Goal: Complete application form

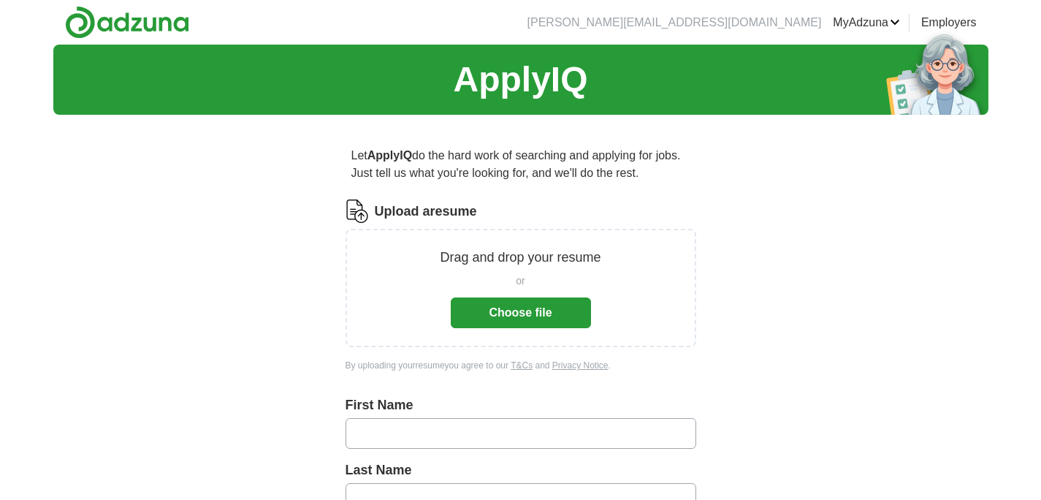
click at [491, 319] on button "Choose file" at bounding box center [521, 312] width 140 height 31
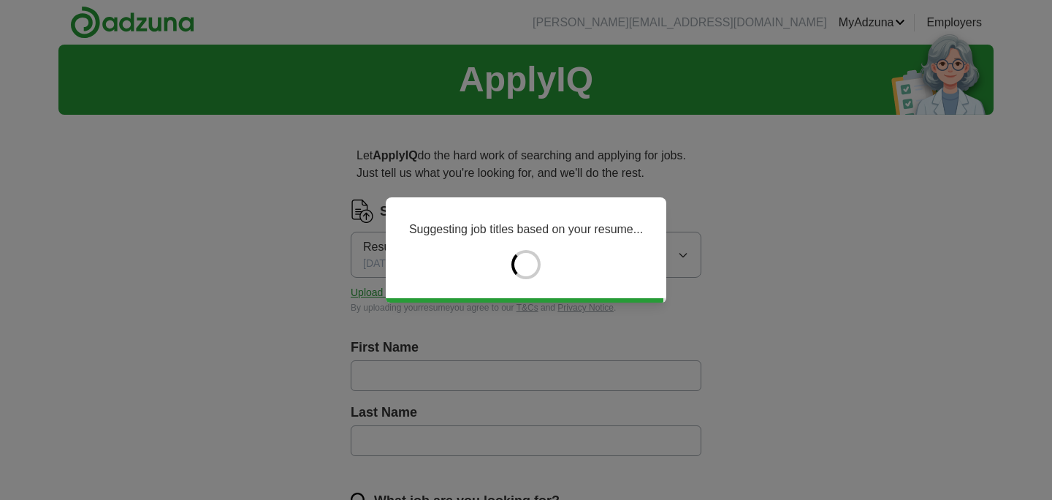
type input "*******"
type input "********"
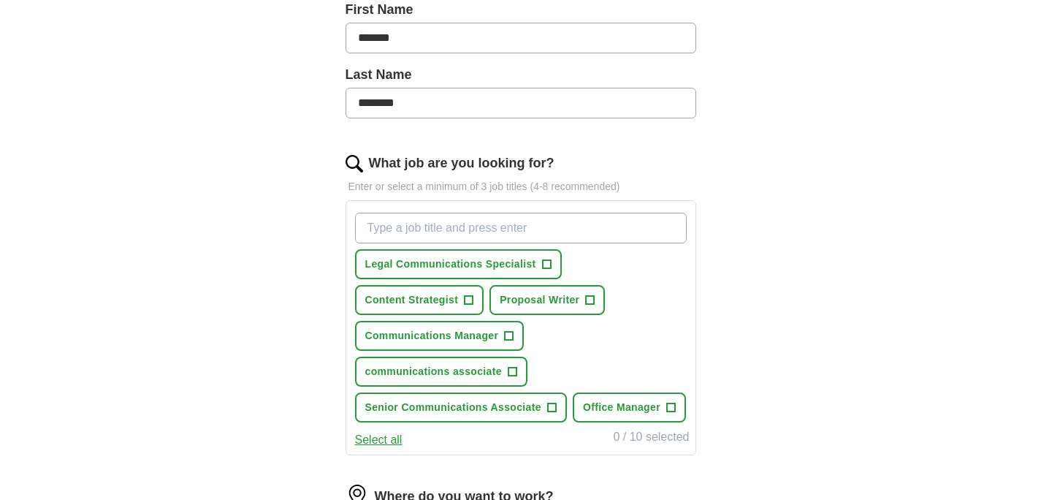
scroll to position [338, 0]
click at [545, 264] on span "+" at bounding box center [546, 264] width 9 height 12
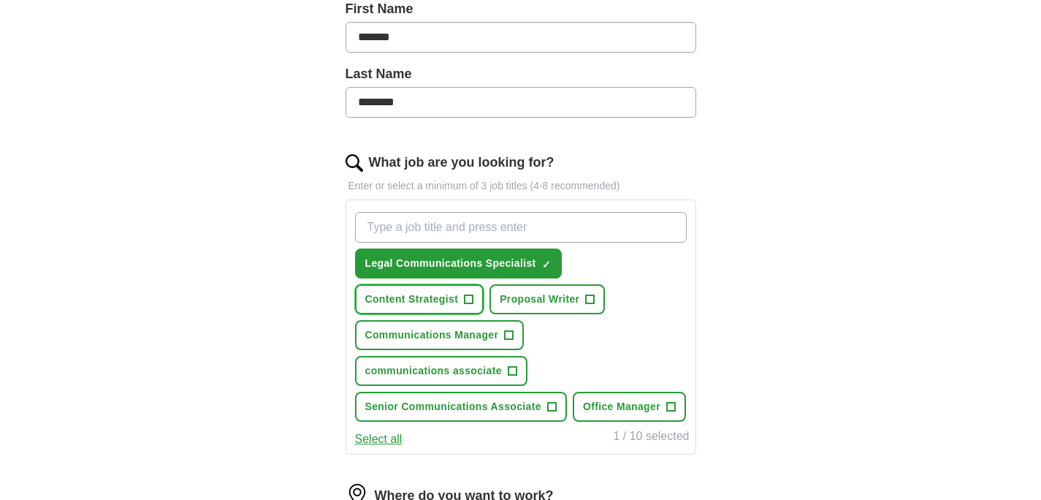
click at [445, 302] on span "Content Strategist" at bounding box center [412, 299] width 94 height 15
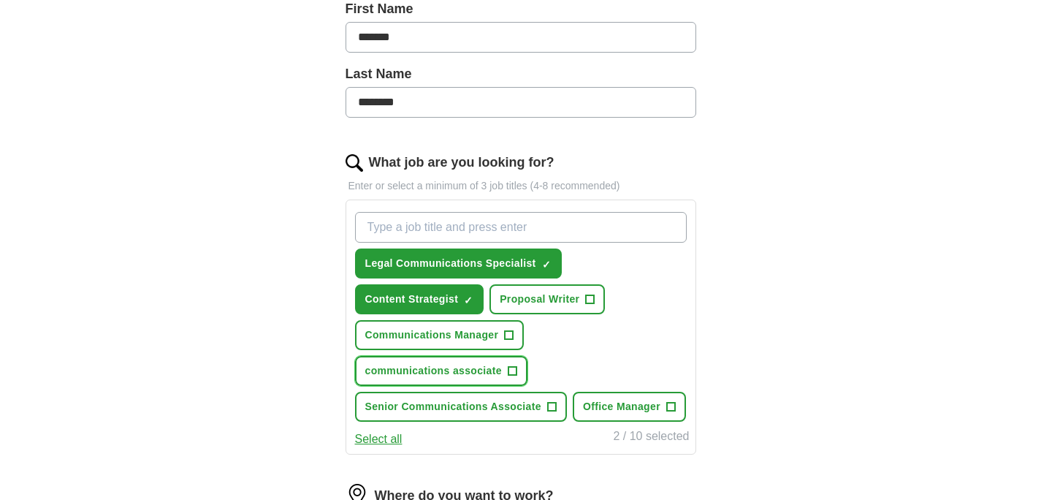
click at [486, 365] on span "communications associate" at bounding box center [433, 370] width 137 height 15
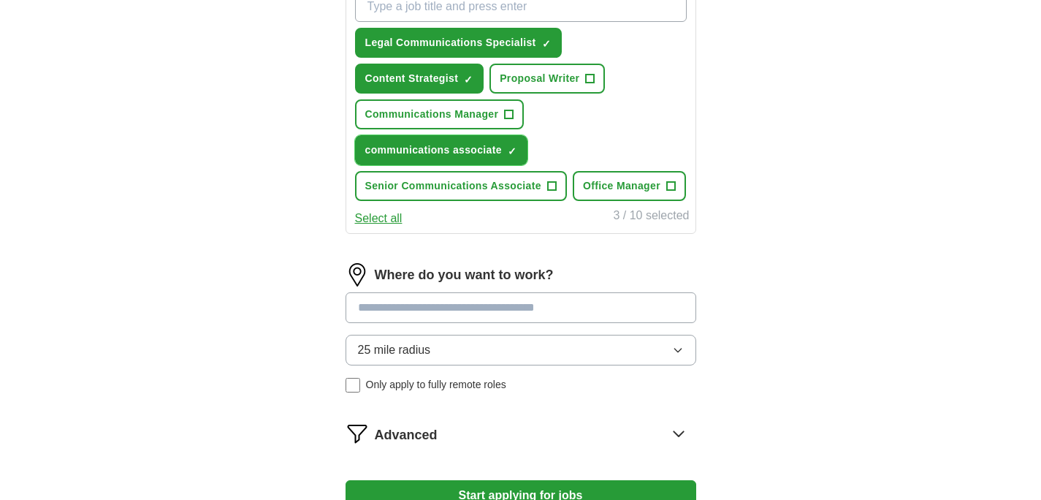
scroll to position [571, 0]
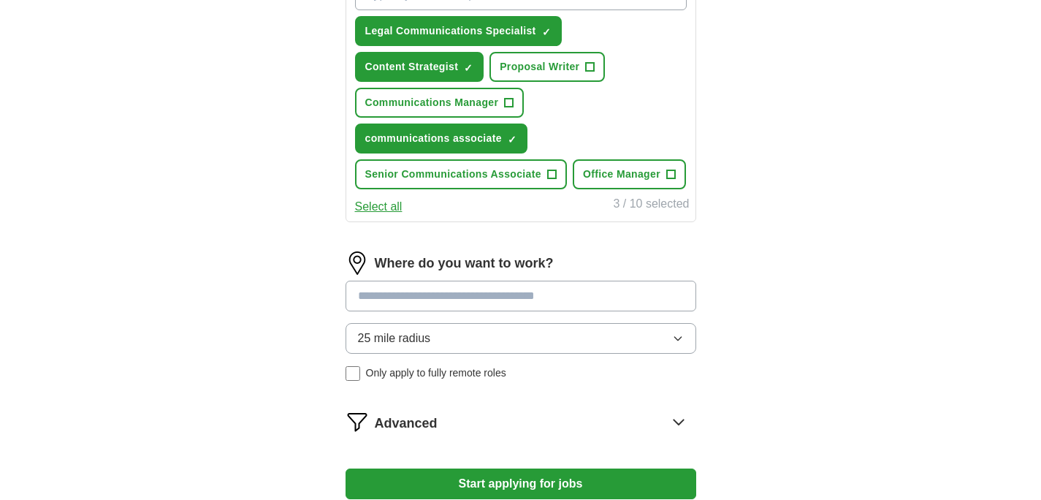
click at [526, 311] on input at bounding box center [521, 296] width 351 height 31
type input "******"
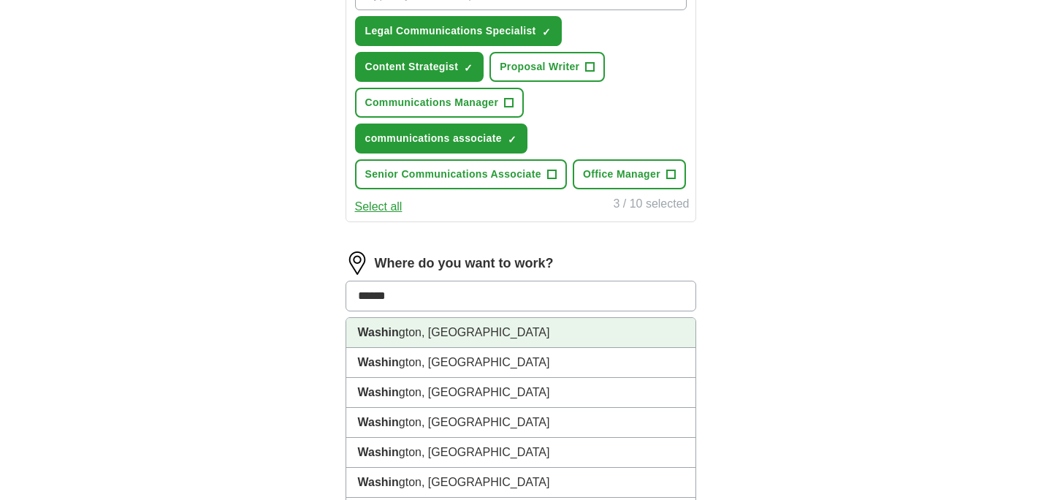
click at [509, 348] on li "Washin gton, [GEOGRAPHIC_DATA]" at bounding box center [520, 333] width 349 height 30
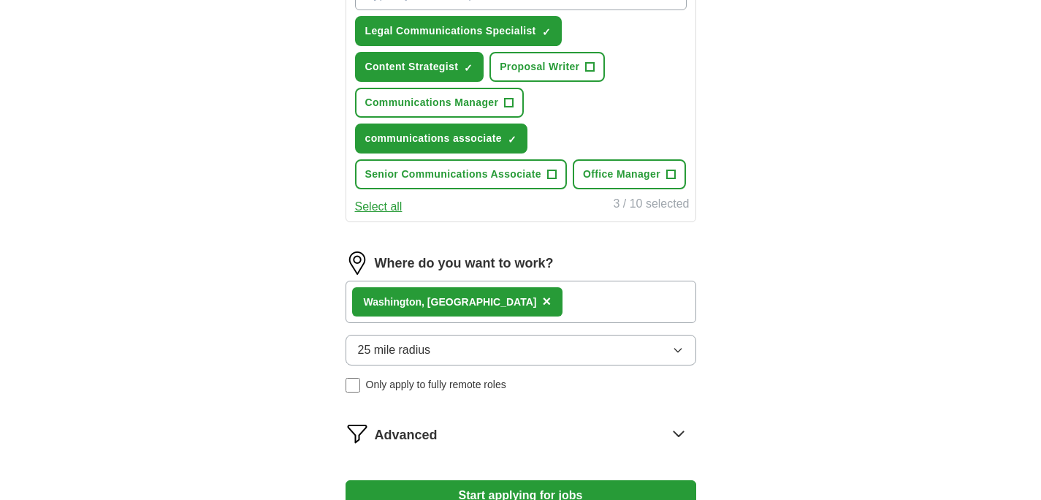
click at [547, 404] on div "Where do you want to work? Washin gton, [GEOGRAPHIC_DATA] × 25 mile radius Only…" at bounding box center [521, 327] width 351 height 153
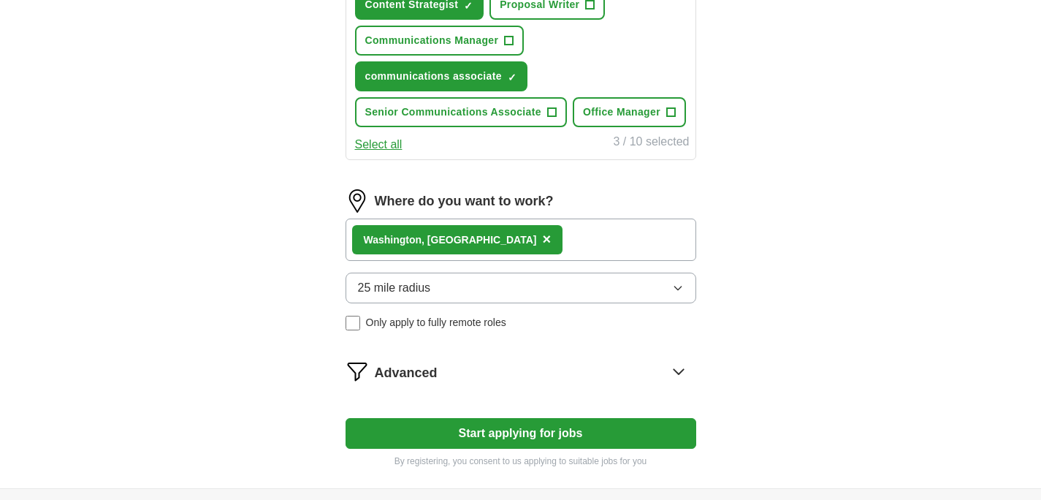
scroll to position [711, 0]
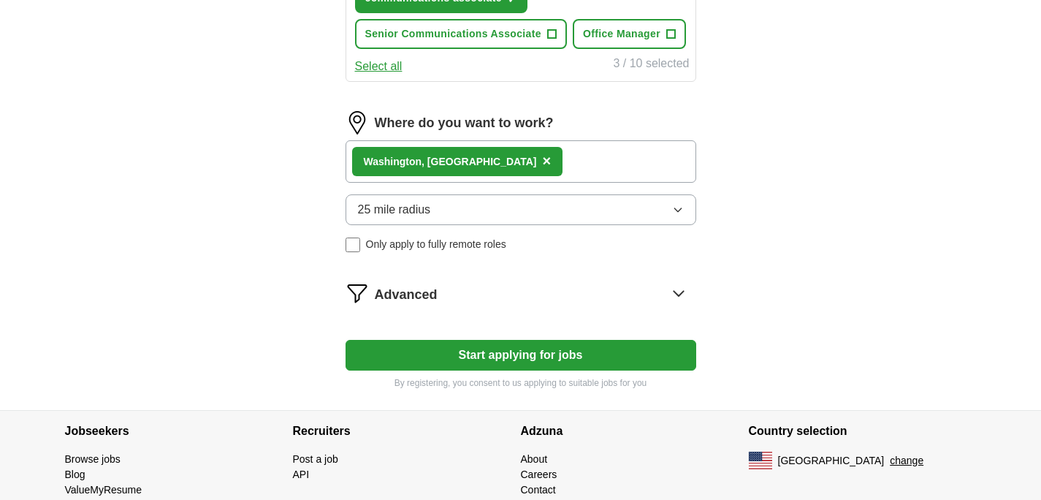
click at [468, 305] on div "Advanced" at bounding box center [536, 292] width 322 height 23
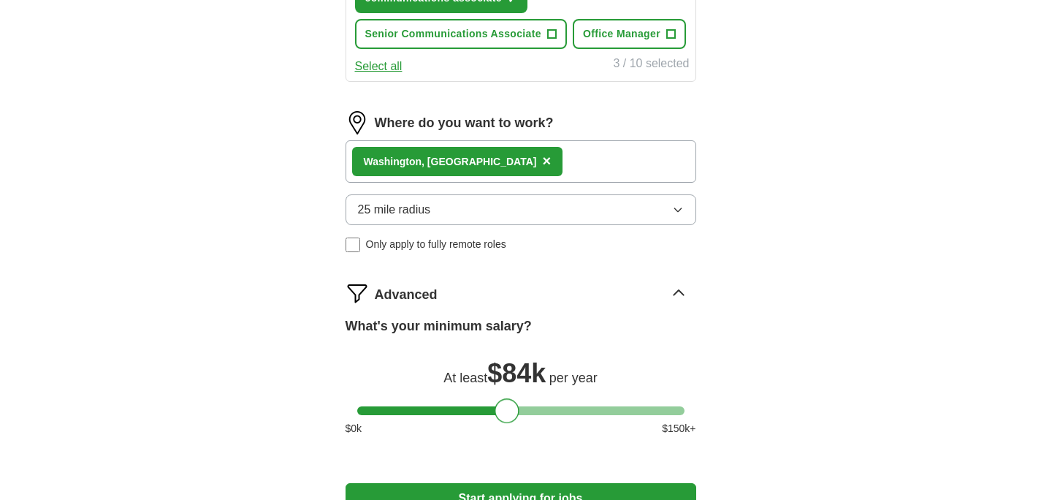
drag, startPoint x: 373, startPoint y: 447, endPoint x: 509, endPoint y: 453, distance: 136.8
click at [509, 423] on div at bounding box center [507, 410] width 25 height 25
click at [512, 423] on div at bounding box center [509, 410] width 25 height 25
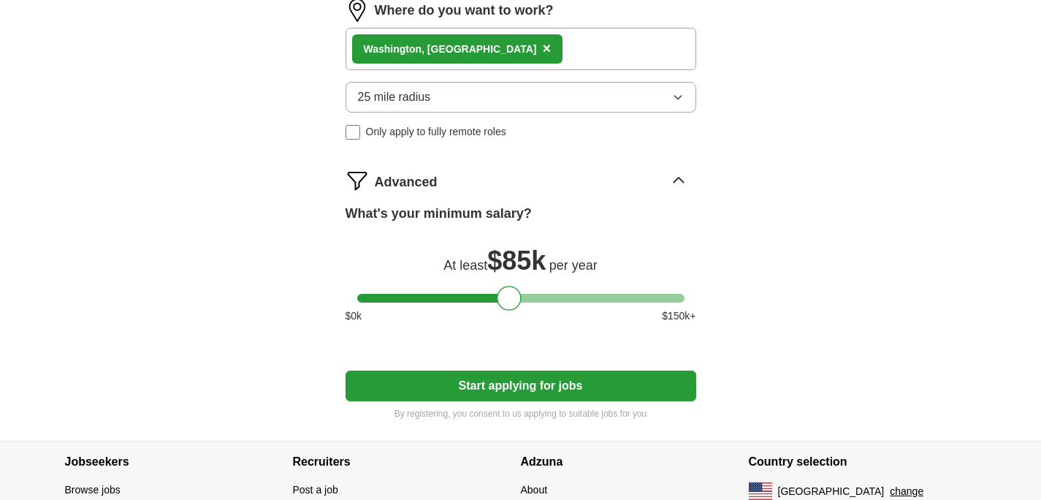
scroll to position [824, 0]
click at [553, 400] on button "Start applying for jobs" at bounding box center [521, 385] width 351 height 31
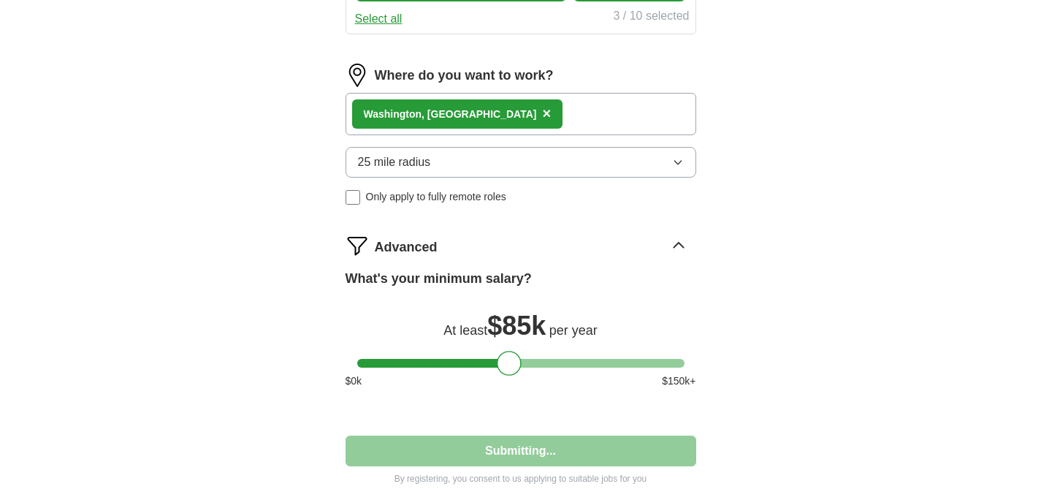
select select "**"
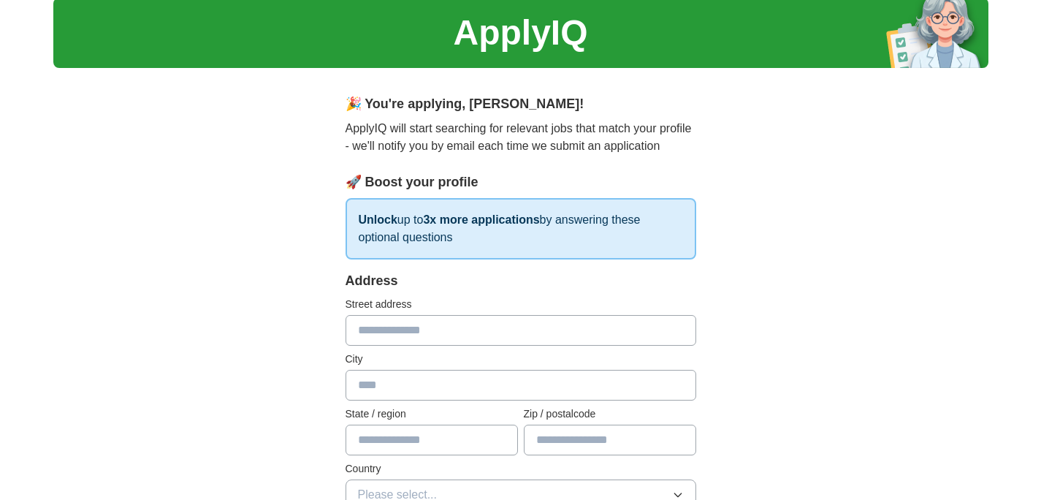
scroll to position [113, 0]
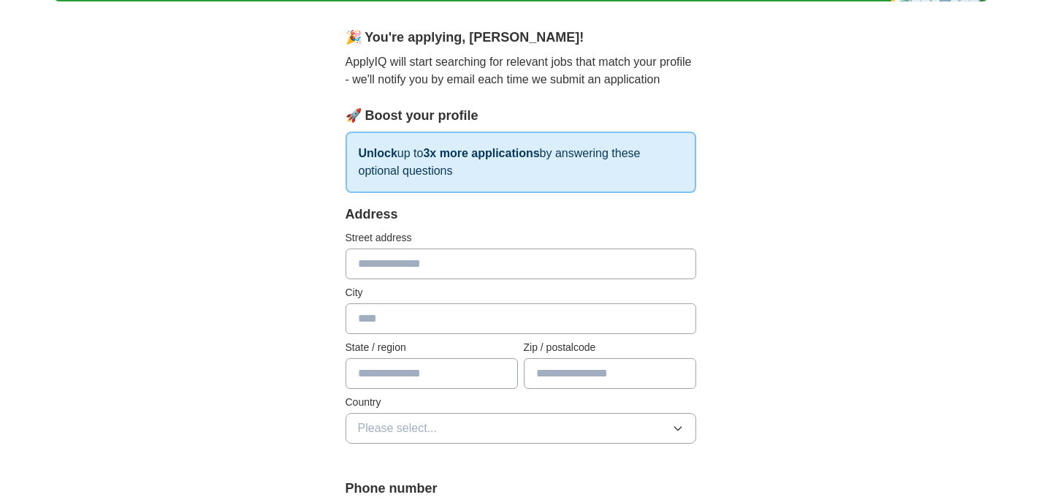
click at [482, 265] on input "text" at bounding box center [521, 263] width 351 height 31
type input "**********"
type input "********"
type input "*****"
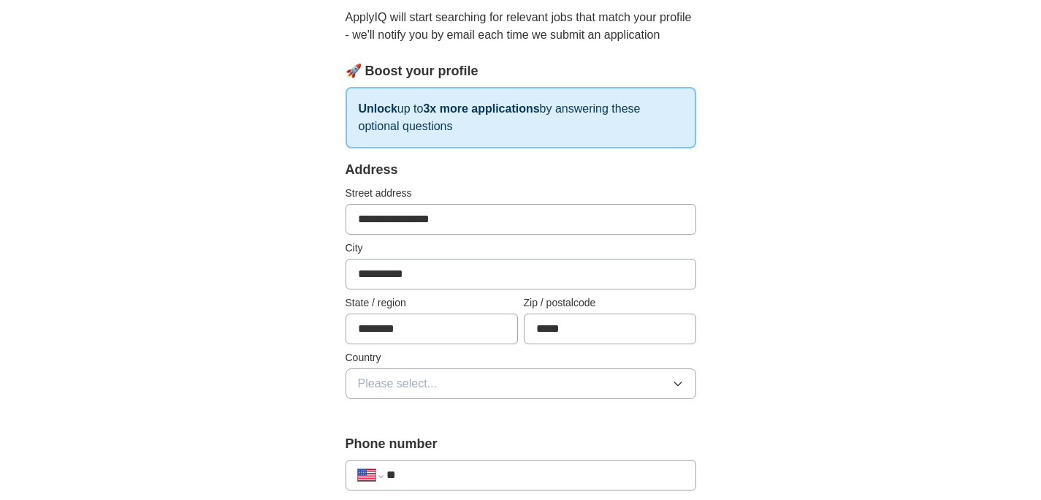
scroll to position [228, 0]
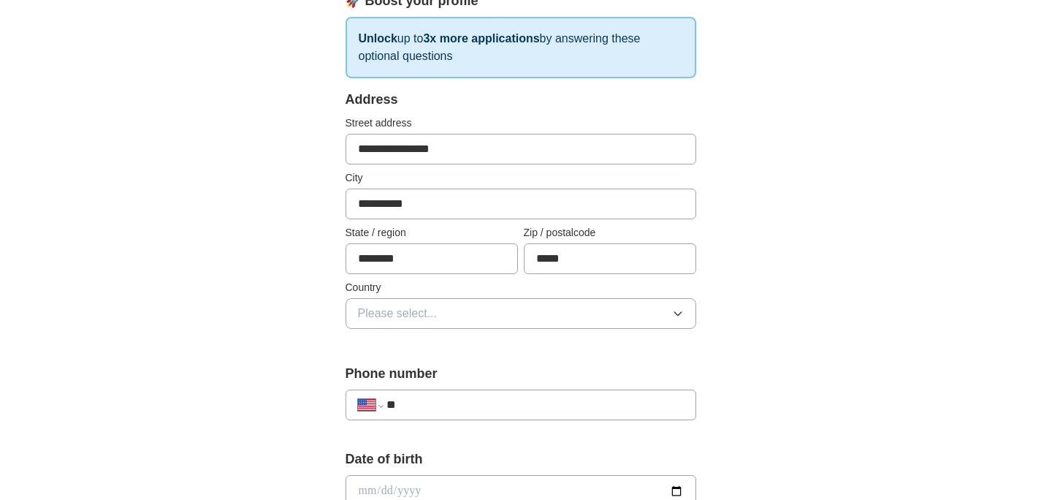
click at [482, 314] on button "Please select..." at bounding box center [521, 313] width 351 height 31
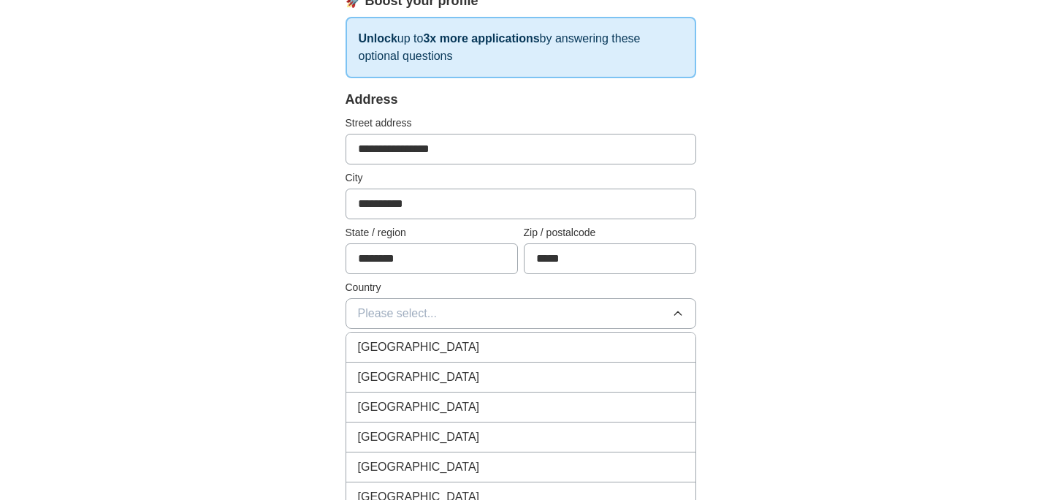
click at [410, 371] on span "[GEOGRAPHIC_DATA]" at bounding box center [419, 377] width 122 height 18
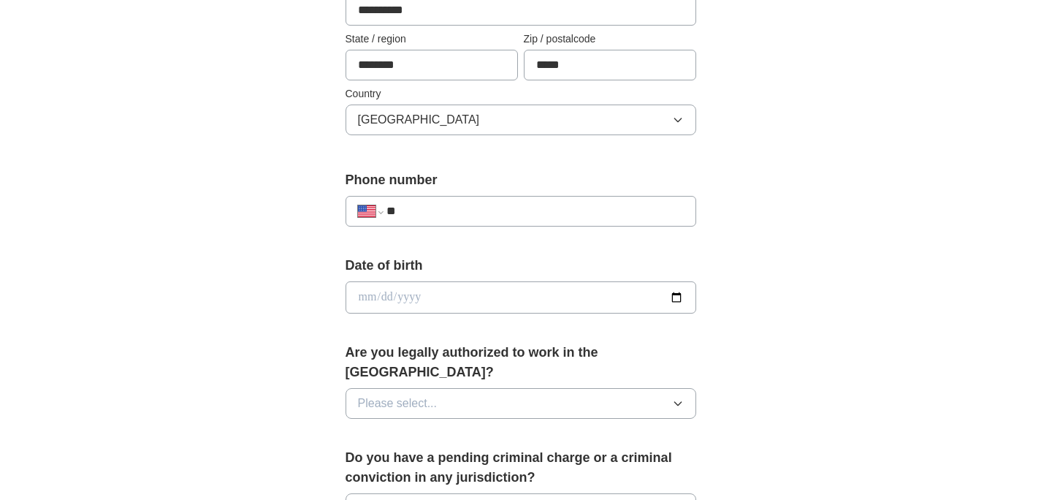
scroll to position [501, 0]
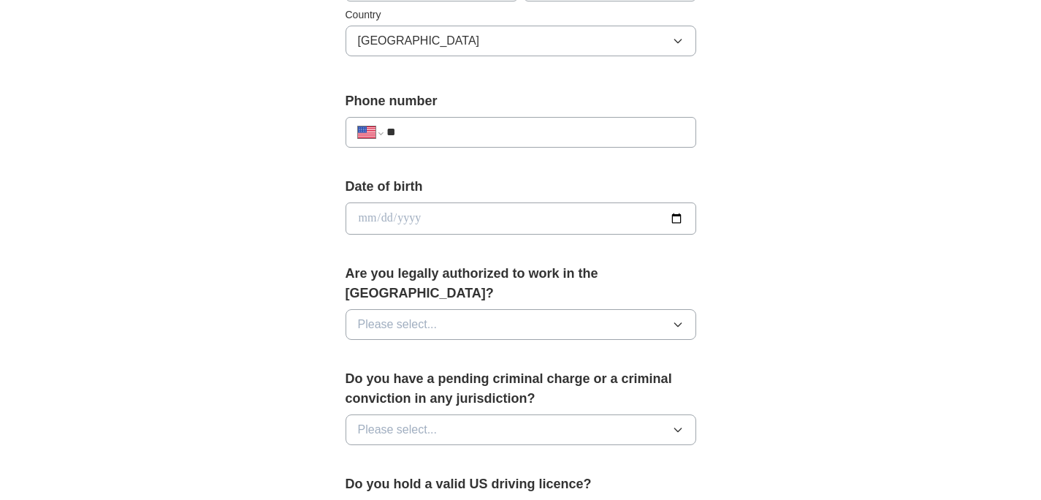
click at [438, 310] on button "Please select..." at bounding box center [521, 324] width 351 height 31
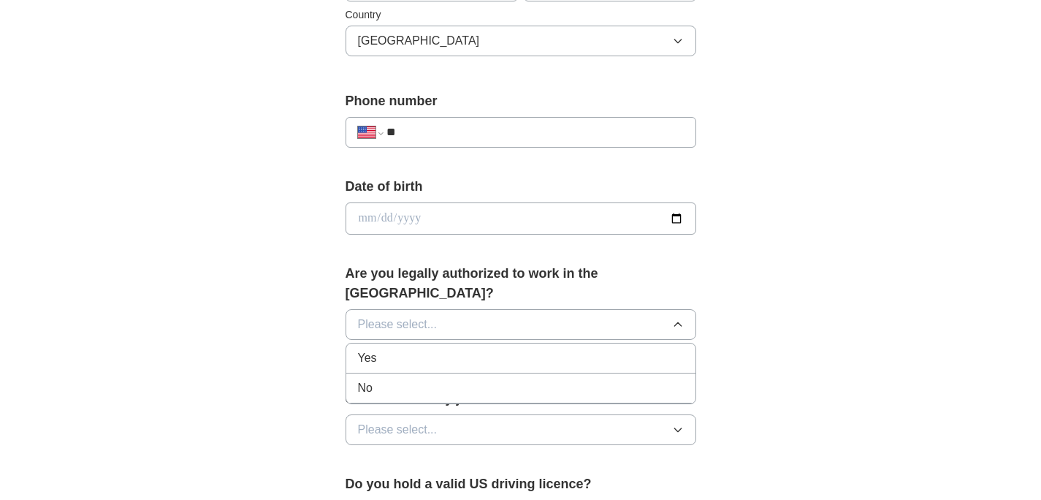
click at [410, 349] on div "Yes" at bounding box center [521, 358] width 326 height 18
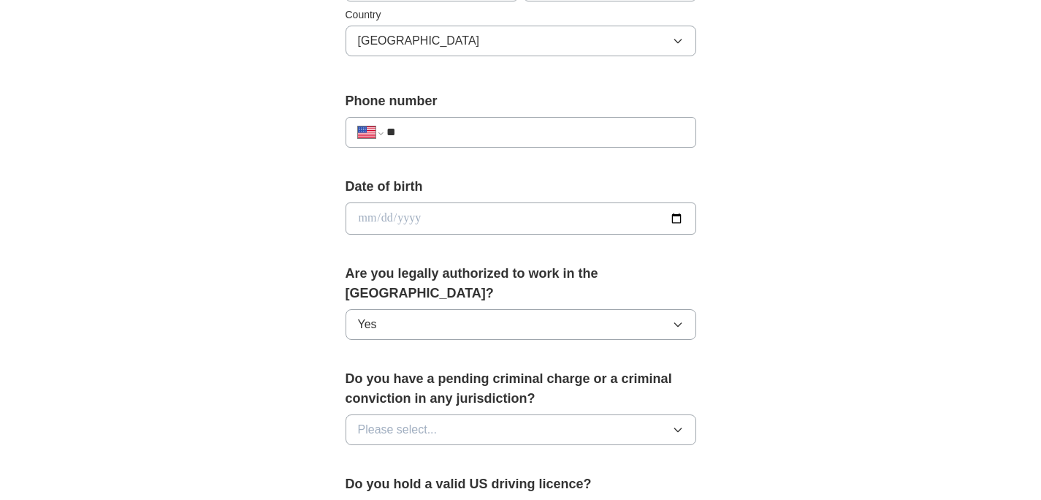
click at [310, 333] on div "**********" at bounding box center [521, 250] width 468 height 1249
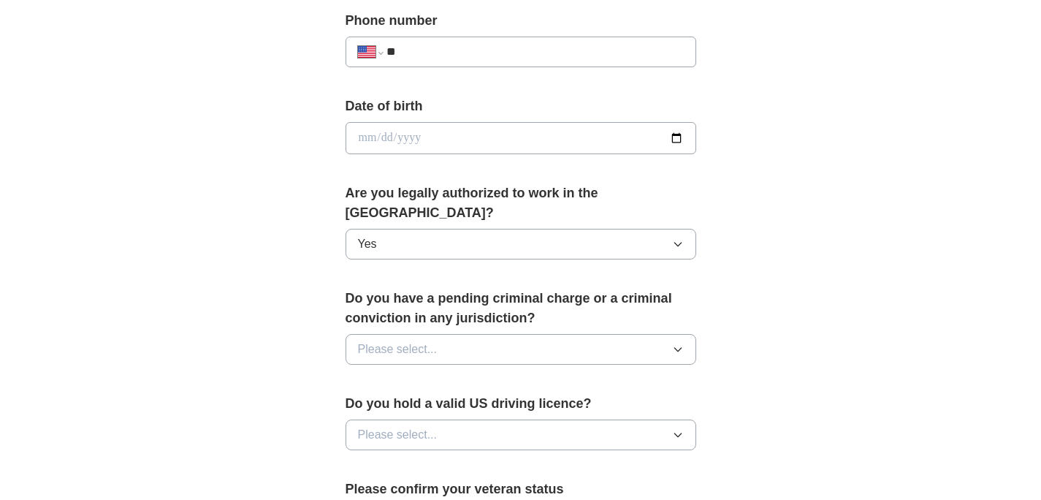
scroll to position [594, 0]
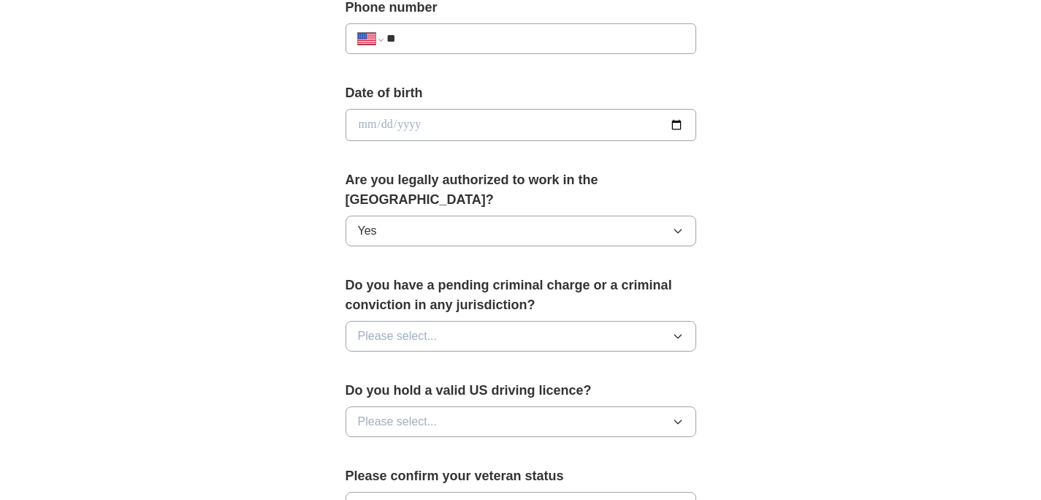
click at [396, 321] on button "Please select..." at bounding box center [521, 336] width 351 height 31
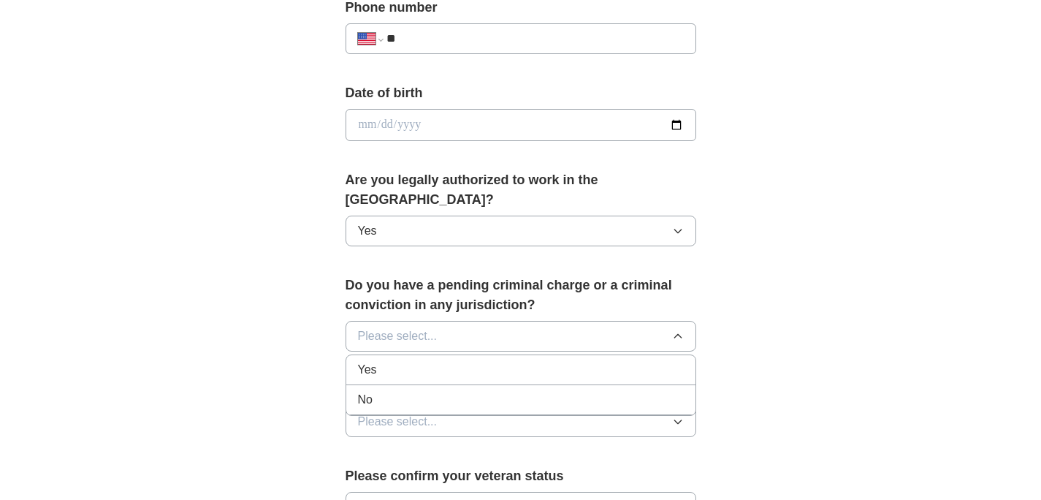
click at [365, 391] on span "No" at bounding box center [365, 400] width 15 height 18
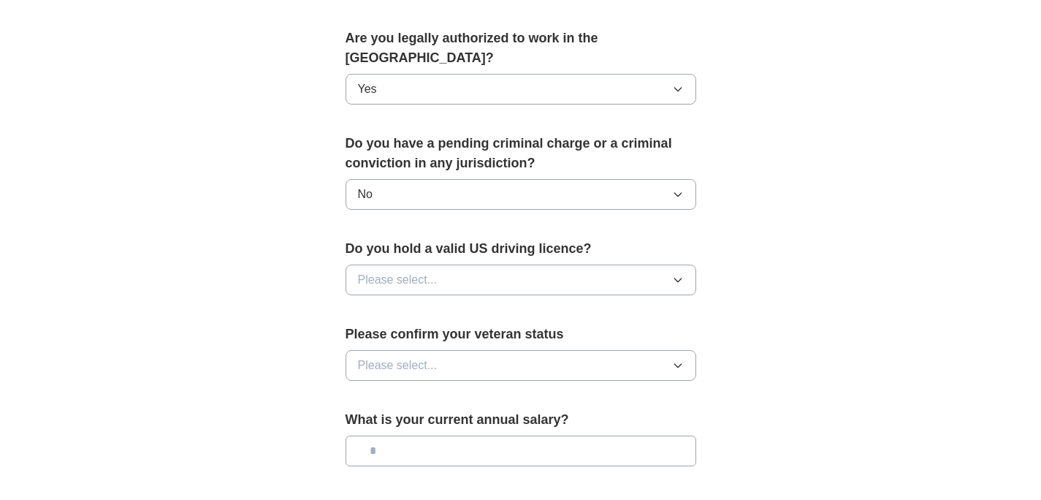
scroll to position [737, 0]
click at [403, 270] on span "Please select..." at bounding box center [398, 279] width 80 height 18
click at [395, 304] on div "Yes" at bounding box center [521, 313] width 326 height 18
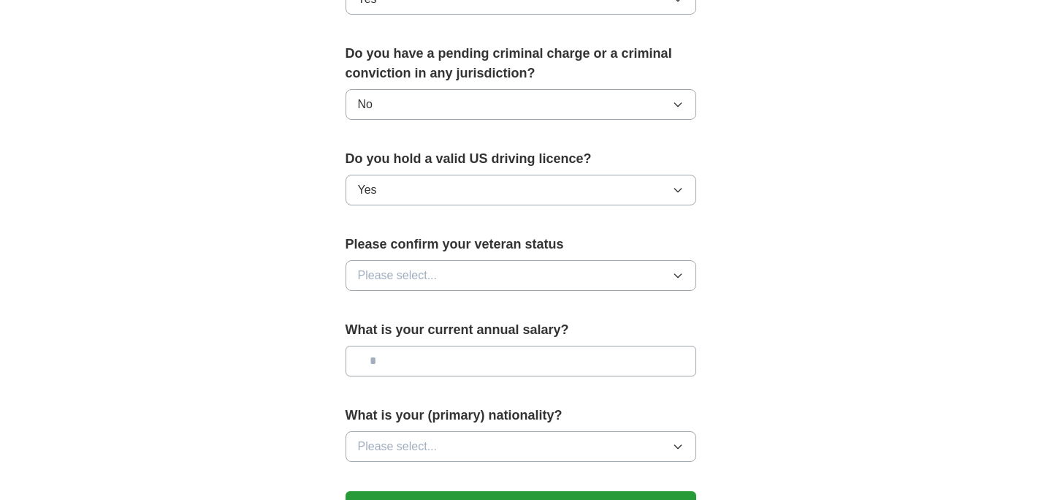
scroll to position [835, 0]
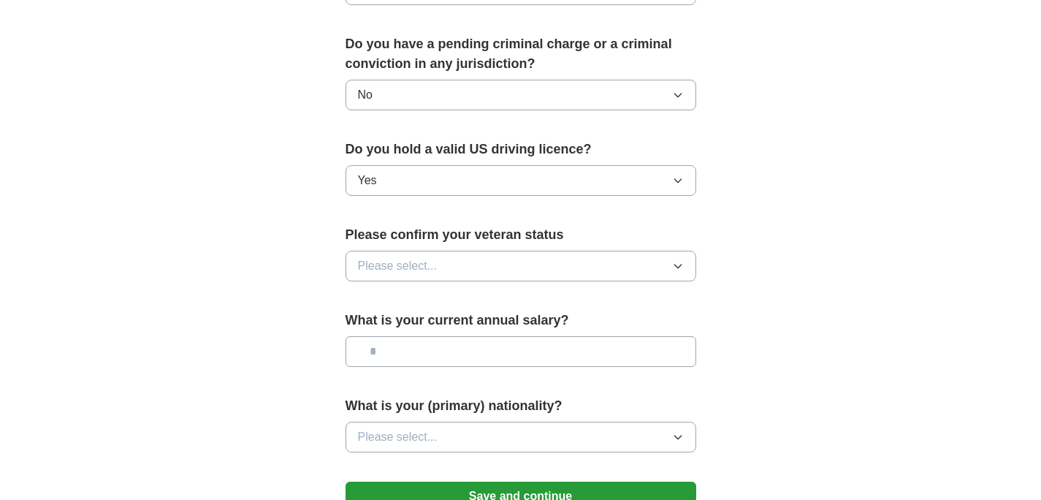
click at [408, 257] on span "Please select..." at bounding box center [398, 266] width 80 height 18
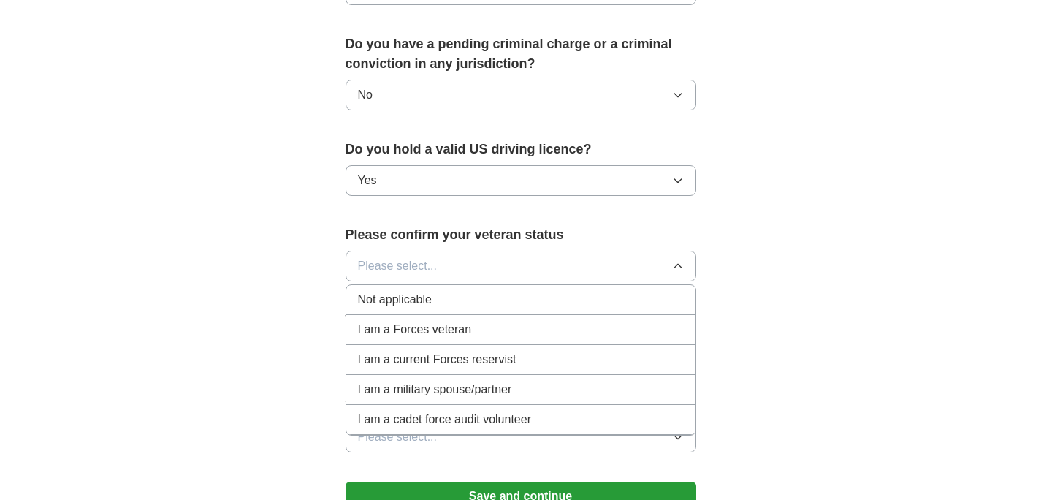
click at [407, 291] on span "Not applicable" at bounding box center [395, 300] width 74 height 18
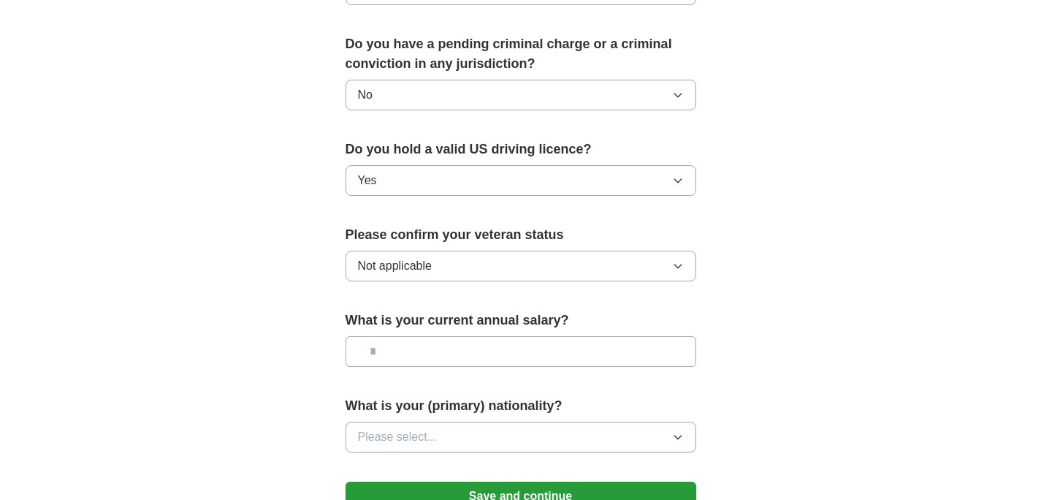
click at [391, 336] on input "text" at bounding box center [521, 351] width 351 height 31
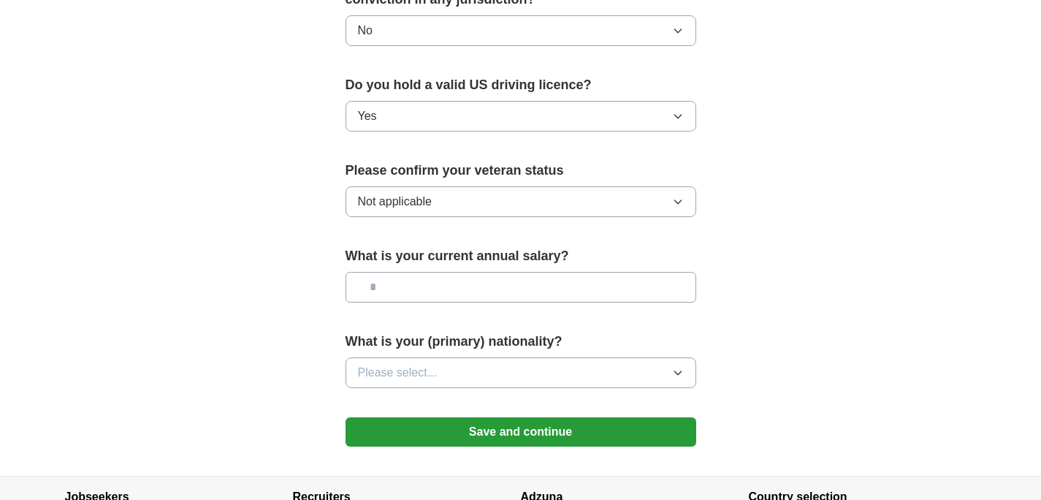
scroll to position [960, 0]
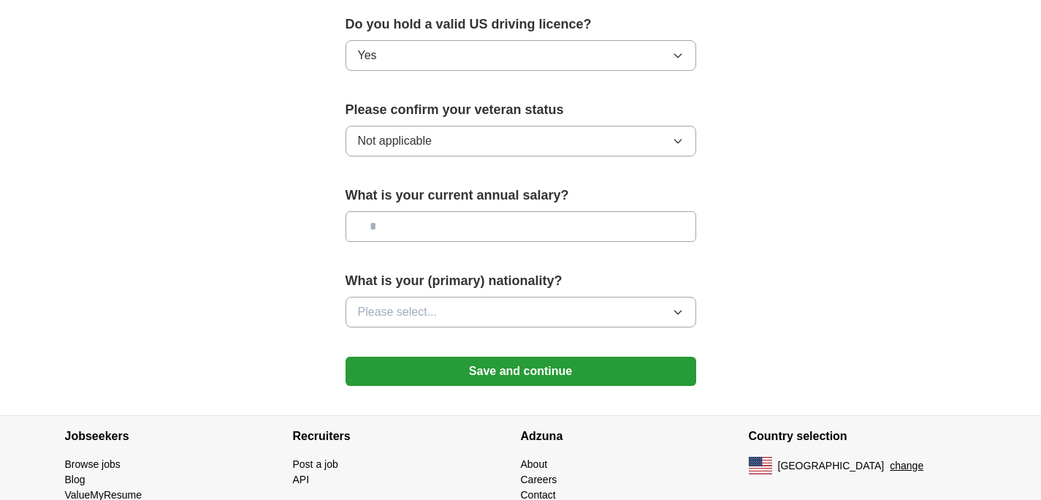
click at [403, 303] on span "Please select..." at bounding box center [398, 312] width 80 height 18
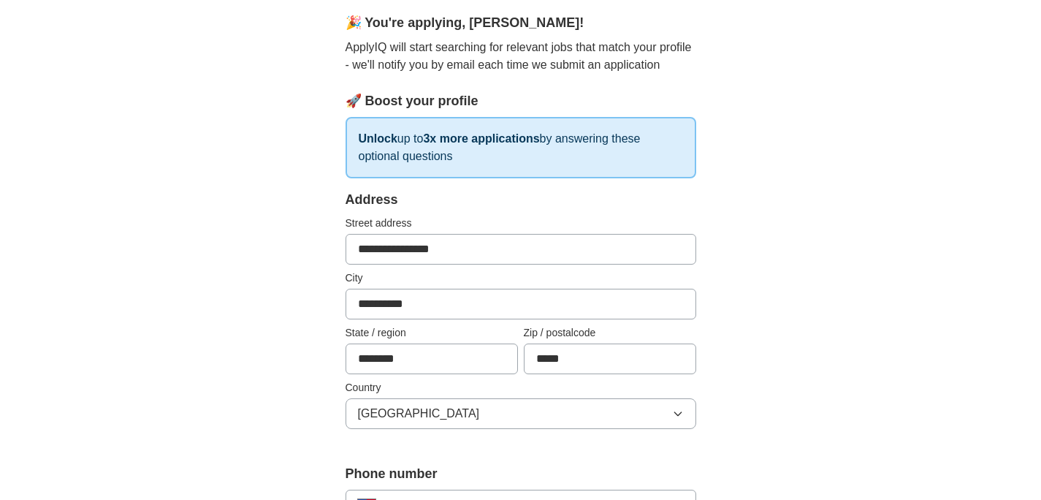
scroll to position [0, 0]
